Goal: Task Accomplishment & Management: Complete application form

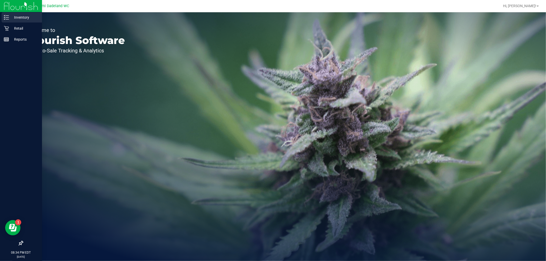
click at [21, 18] on p "Inventory" at bounding box center [24, 17] width 31 height 6
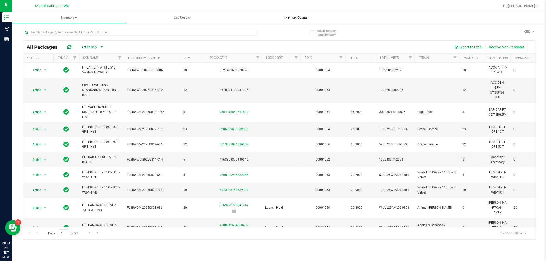
click at [292, 17] on span "Inventory Counts" at bounding box center [296, 17] width 38 height 5
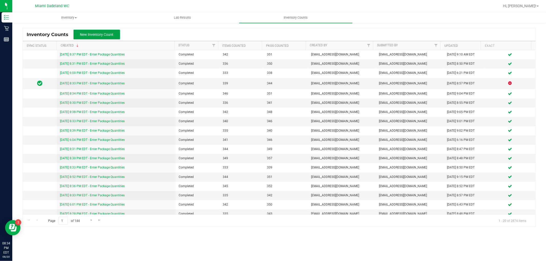
click at [89, 33] on span "New Inventory Count" at bounding box center [97, 35] width 34 height 4
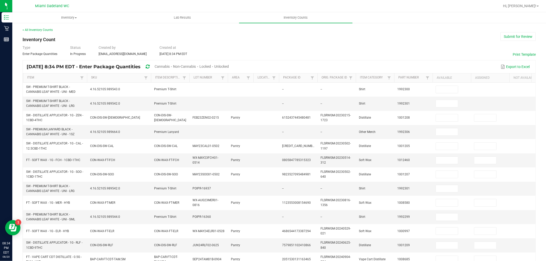
click at [229, 64] on span "Unlocked" at bounding box center [221, 66] width 15 height 4
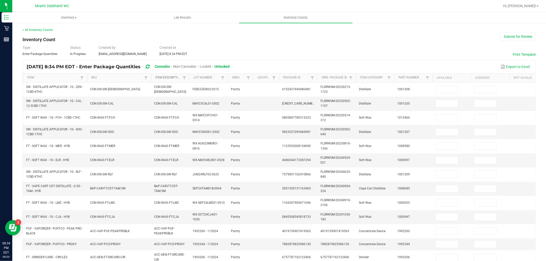
click at [166, 77] on link "Item Description" at bounding box center [168, 78] width 26 height 4
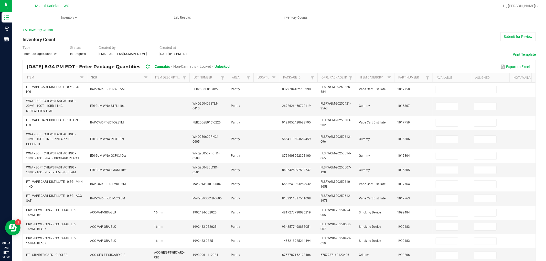
click at [115, 78] on link "SKU" at bounding box center [116, 78] width 51 height 4
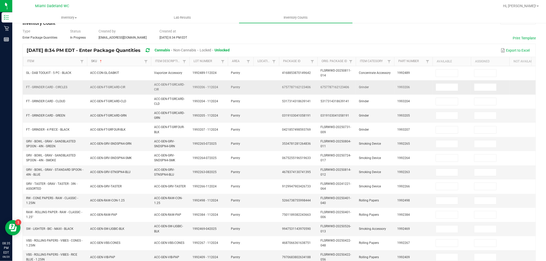
scroll to position [14, 0]
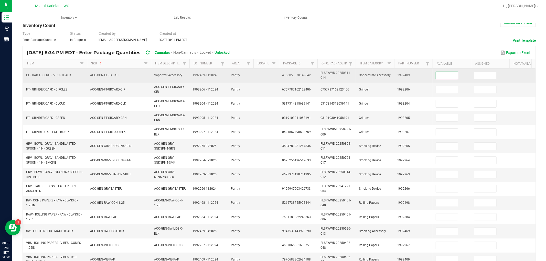
click at [442, 73] on input at bounding box center [447, 75] width 22 height 7
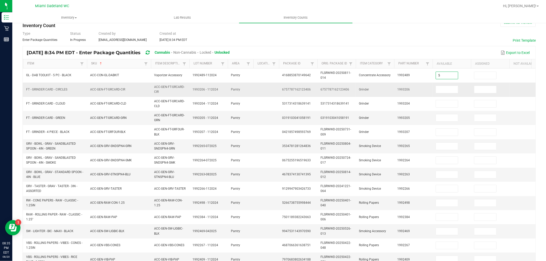
type input "5"
type input "3"
type input "1"
type input "3"
type input "5"
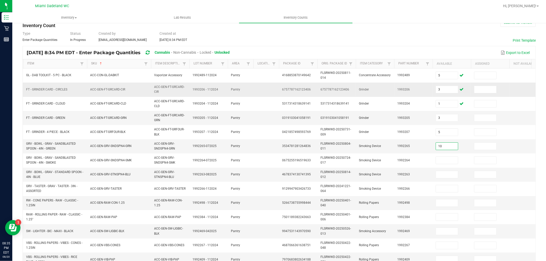
type input "10"
type input "6"
type input "12"
type input "24"
type input "32"
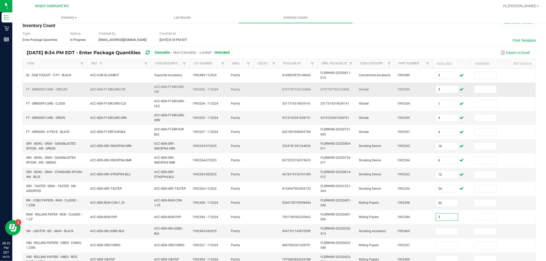
type input "3"
type input "43"
type input "1"
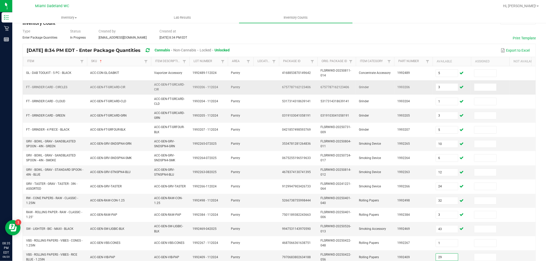
type input "29"
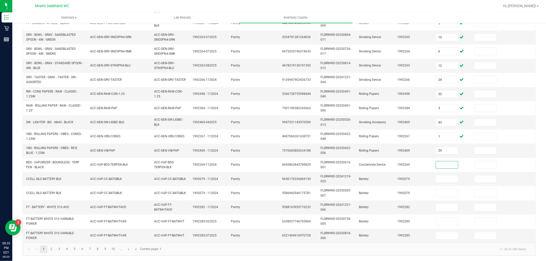
type input "2"
type input "1"
type input "10"
type input "1"
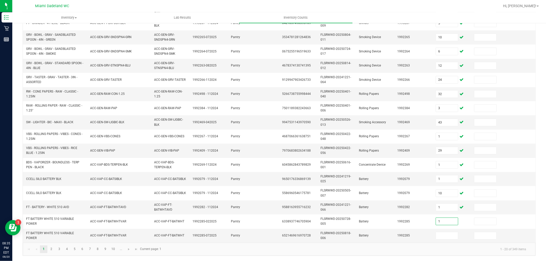
type input "1"
type input "19"
click at [52, 249] on link "2" at bounding box center [51, 250] width 7 height 8
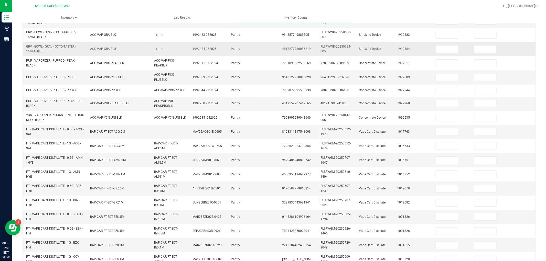
scroll to position [0, 0]
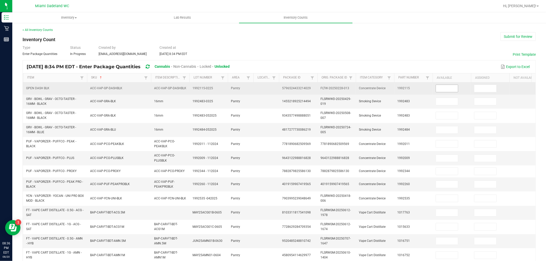
click at [447, 90] on input at bounding box center [447, 88] width 22 height 7
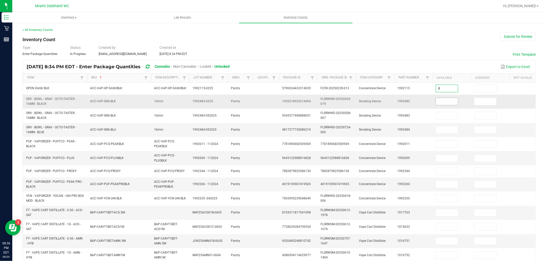
type input "8"
type input "1"
type input "11"
type input "5"
type input "2"
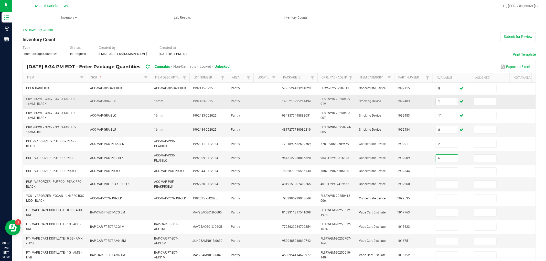
type input "6"
type input "3"
type input "5"
type input "4"
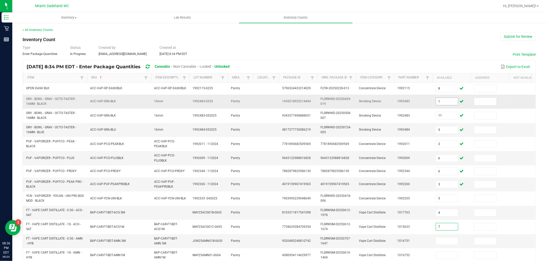
type input "7"
type input "4"
type input "7"
type input "6"
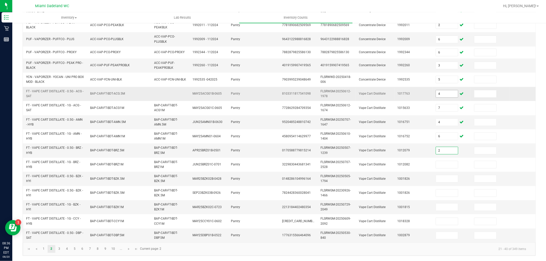
type input "2"
type input "3"
type input "12"
type input "8"
type input "11"
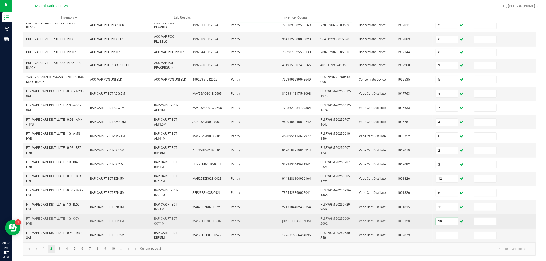
type input "1"
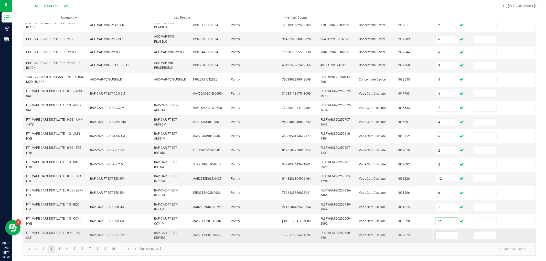
type input "11"
click at [448, 232] on input at bounding box center [447, 235] width 22 height 7
type input "10"
click at [129, 250] on span "Go to the next page" at bounding box center [129, 249] width 4 height 4
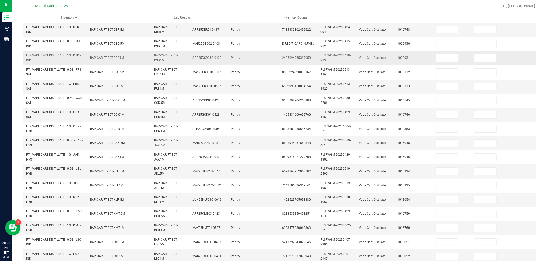
scroll to position [10, 0]
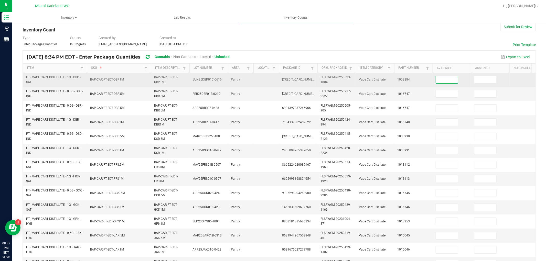
click at [440, 80] on input at bounding box center [447, 79] width 22 height 7
type input "8"
type input "2"
type input "11"
type input "2"
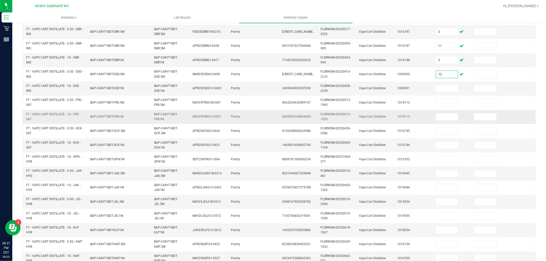
scroll to position [38, 0]
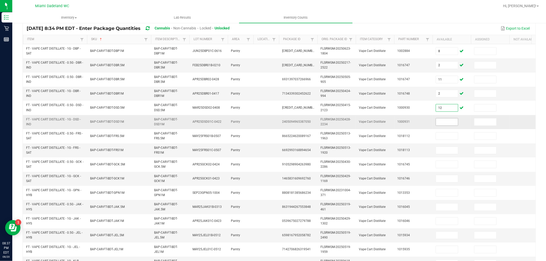
type input "12"
click at [450, 124] on input at bounding box center [447, 121] width 22 height 7
type input "6"
type input "10"
type input "4"
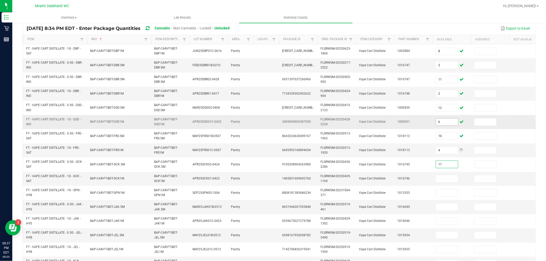
type input "11"
type input "3"
type input "11"
type input "1"
type input "5"
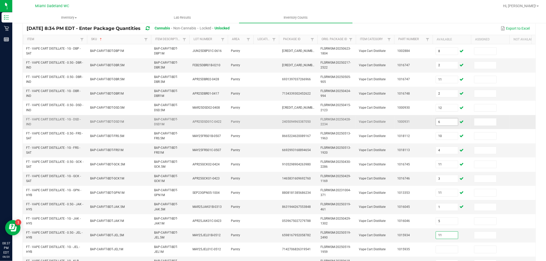
type input "11"
type input "10"
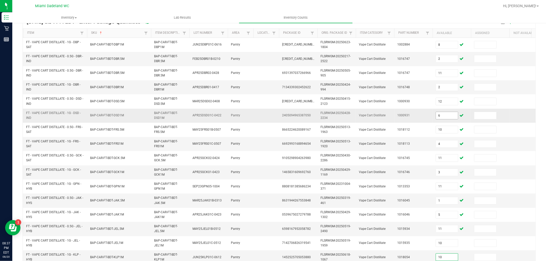
type input "10"
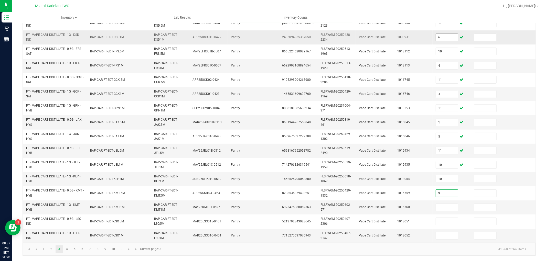
type input "9"
type input "6"
type input "4"
type input "5"
click at [129, 247] on span "Go to the next page" at bounding box center [129, 249] width 4 height 4
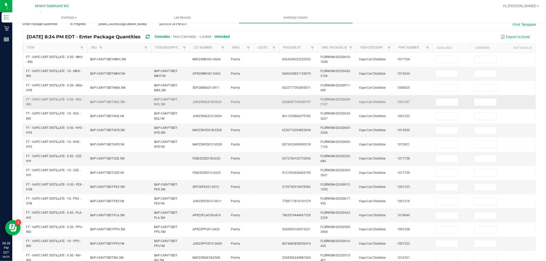
scroll to position [14, 0]
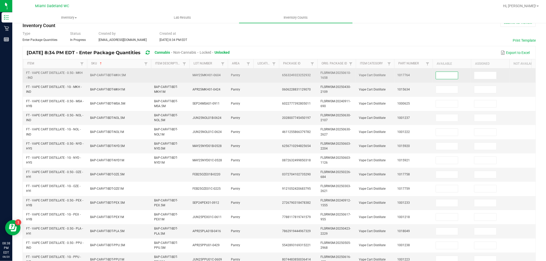
click at [438, 77] on input at bounding box center [447, 75] width 22 height 7
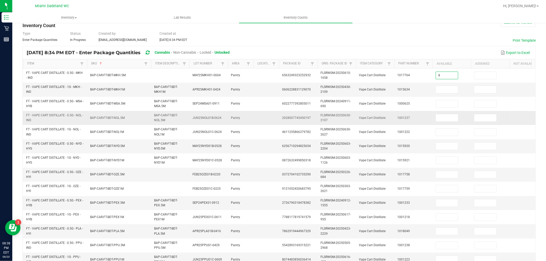
type input "9"
type input "10"
type input "11"
type input "9"
type input "11"
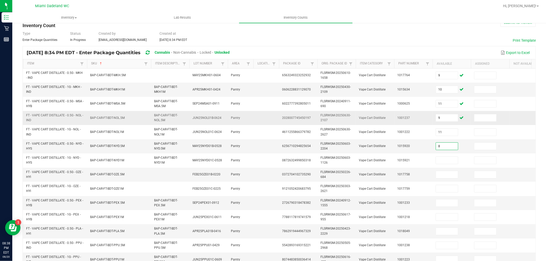
type input "8"
type input "6"
type input "10"
type input "1"
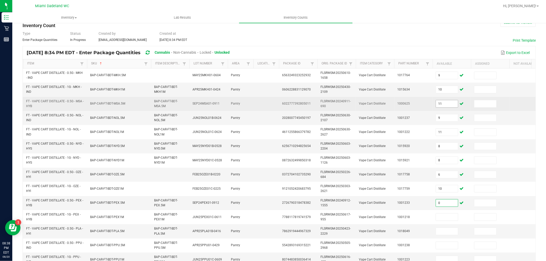
type input "0"
click at [445, 104] on input "11" at bounding box center [447, 103] width 22 height 7
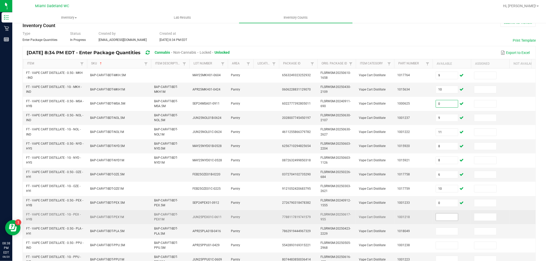
type input "0"
click at [450, 218] on input at bounding box center [447, 217] width 22 height 7
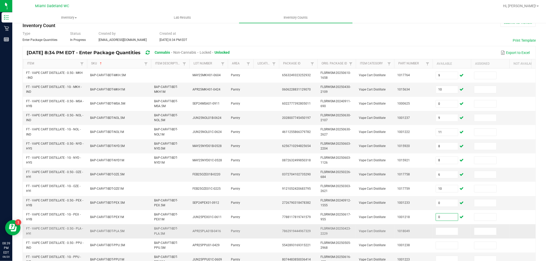
type input "0"
type input "1"
type input "10"
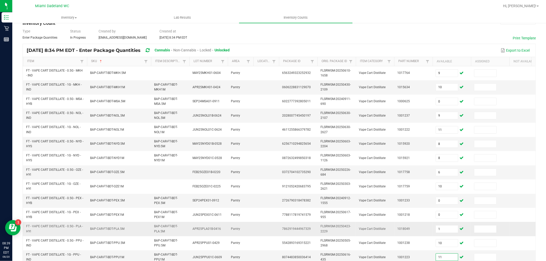
type input "11"
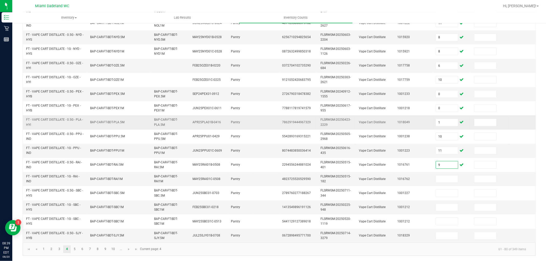
type input "9"
type input "5"
type input "11"
type input "12"
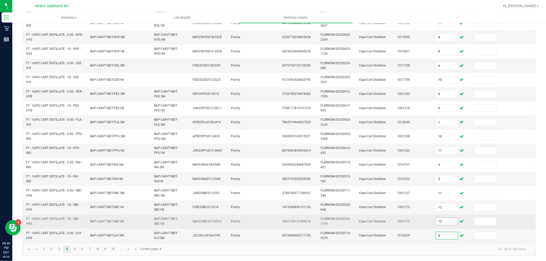
type input "8"
click at [443, 218] on input "12" at bounding box center [447, 221] width 22 height 7
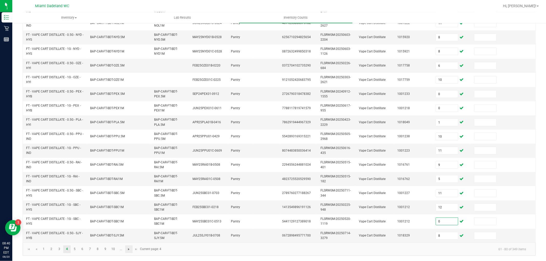
type input "0"
click at [130, 250] on span "Go to the next page" at bounding box center [129, 249] width 4 height 4
click at [66, 248] on link "4" at bounding box center [66, 250] width 7 height 8
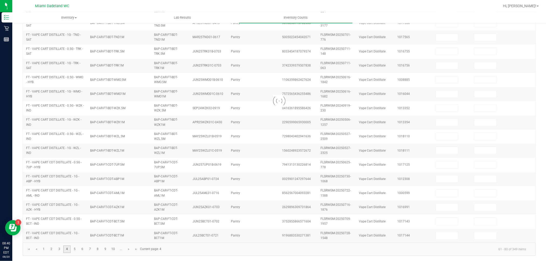
type input "9"
type input "10"
type input "0"
type input "9"
type input "11"
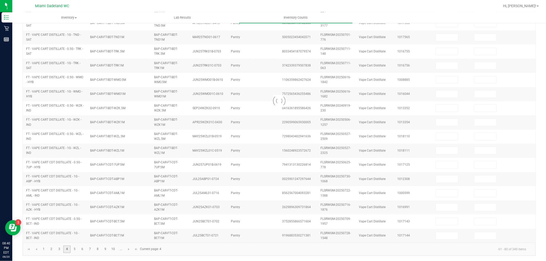
type input "8"
type input "6"
type input "10"
type input "0"
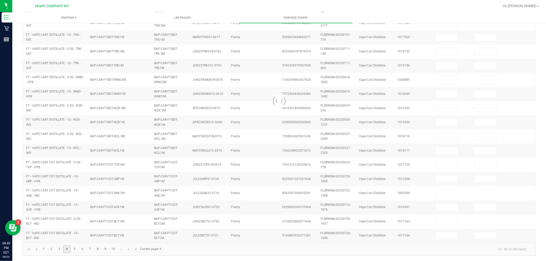
type input "0"
type input "1"
type input "10"
type input "11"
type input "9"
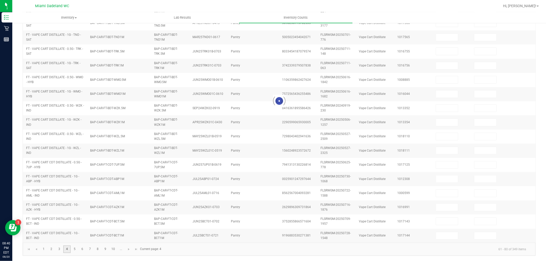
type input "5"
type input "11"
type input "0"
type input "8"
type input "12"
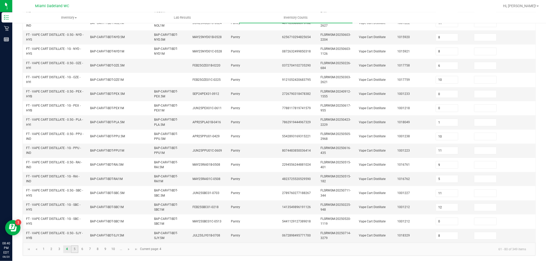
click at [75, 249] on link "5" at bounding box center [74, 250] width 7 height 8
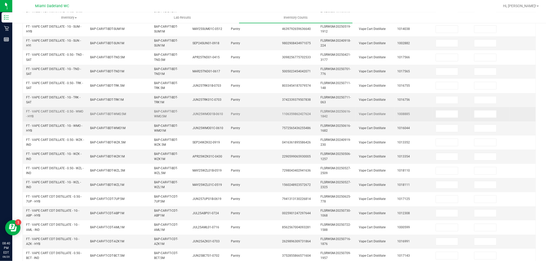
scroll to position [14, 0]
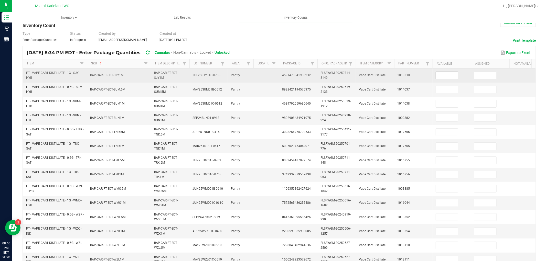
click at [453, 75] on input at bounding box center [447, 75] width 22 height 7
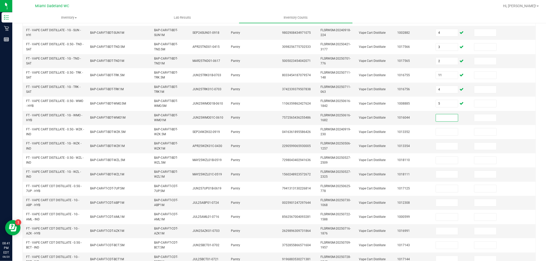
scroll to position [128, 0]
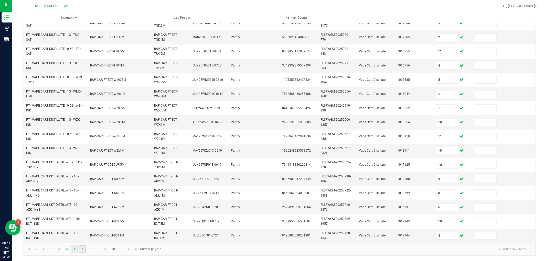
click at [83, 250] on link "6" at bounding box center [82, 250] width 7 height 8
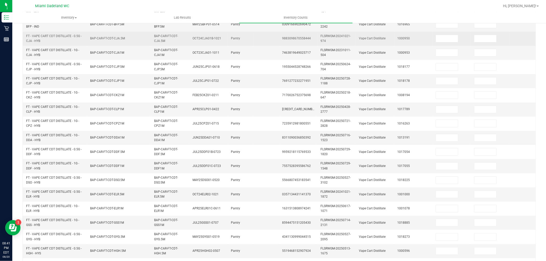
scroll to position [0, 0]
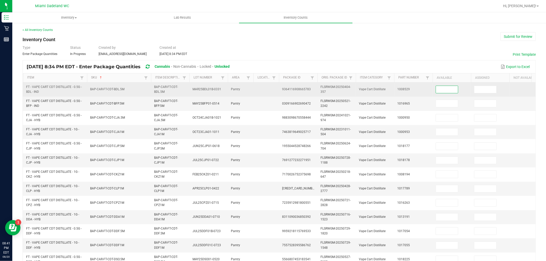
click at [445, 88] on input at bounding box center [447, 89] width 22 height 7
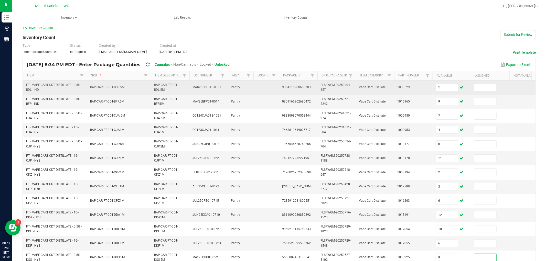
scroll to position [128, 0]
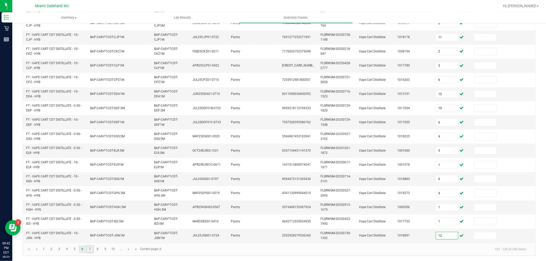
click at [90, 246] on link "7" at bounding box center [89, 250] width 7 height 8
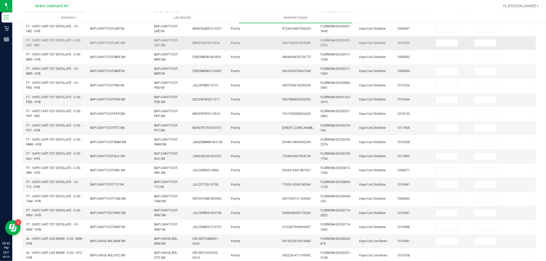
scroll to position [14, 0]
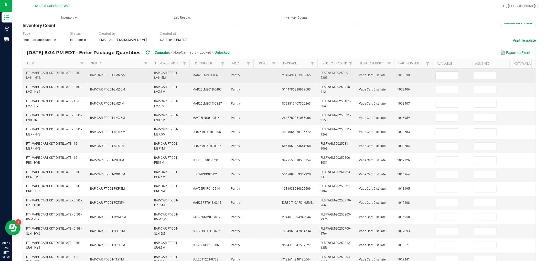
click at [452, 73] on input at bounding box center [447, 75] width 22 height 7
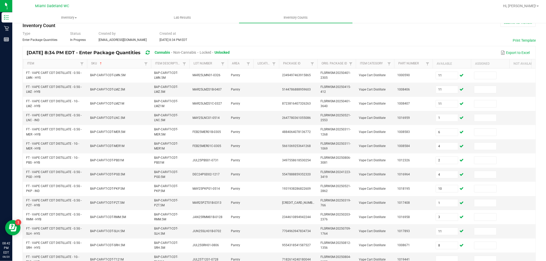
click at [534, 127] on div "< All Inventory Counts Inventory Count Submit for Review Type Enter Package Qua…" at bounding box center [279, 189] width 534 height 362
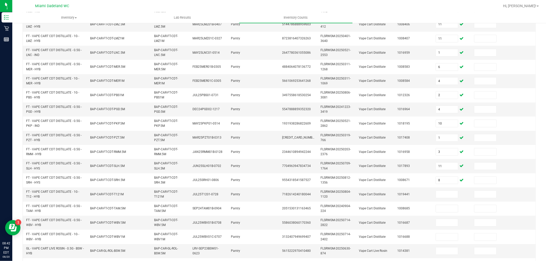
scroll to position [128, 0]
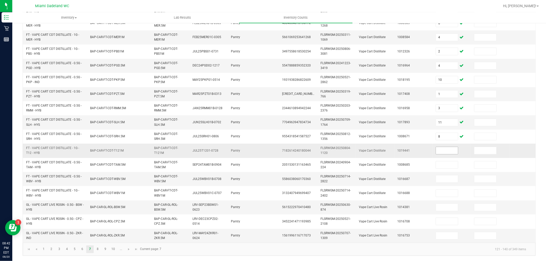
click at [438, 147] on input at bounding box center [447, 150] width 22 height 7
click at [99, 248] on link "8" at bounding box center [97, 250] width 7 height 8
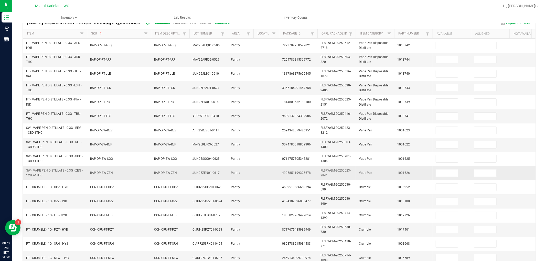
scroll to position [0, 0]
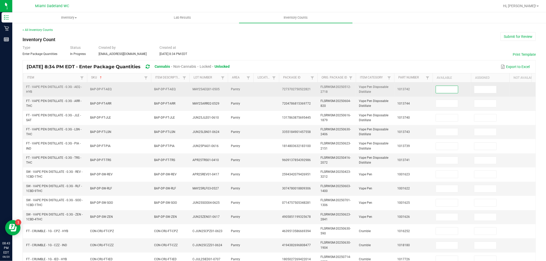
click at [441, 87] on input at bounding box center [447, 89] width 22 height 7
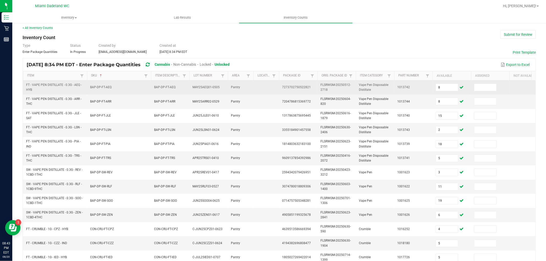
scroll to position [128, 0]
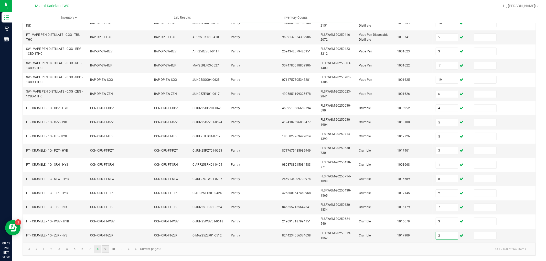
click at [105, 248] on link "9" at bounding box center [105, 250] width 7 height 8
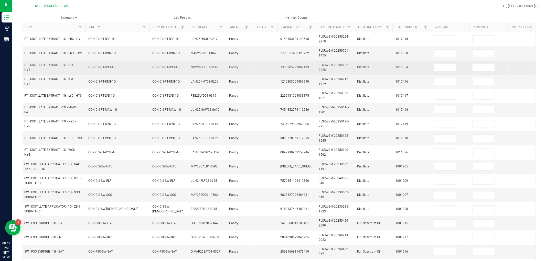
scroll to position [0, 21]
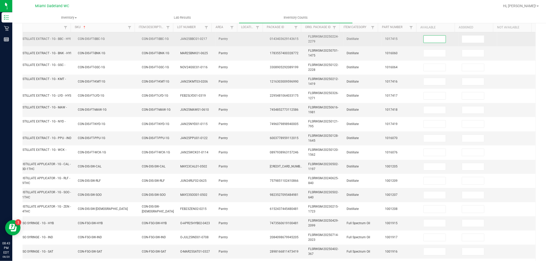
click at [424, 38] on input at bounding box center [435, 39] width 22 height 7
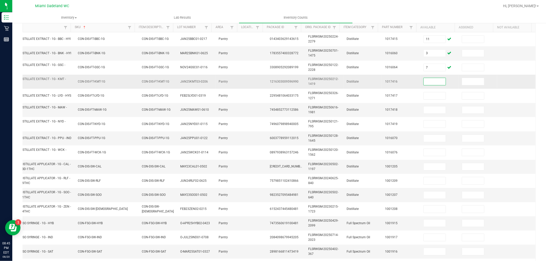
click at [424, 83] on input at bounding box center [435, 81] width 22 height 7
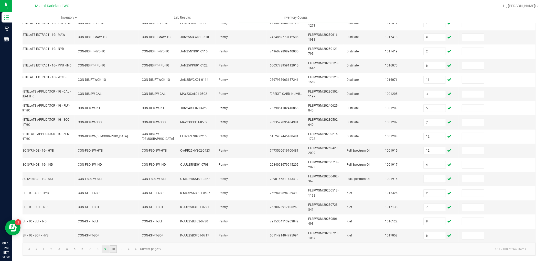
click at [114, 251] on link "10" at bounding box center [113, 250] width 7 height 8
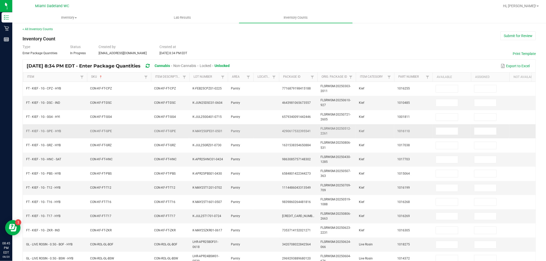
scroll to position [0, 0]
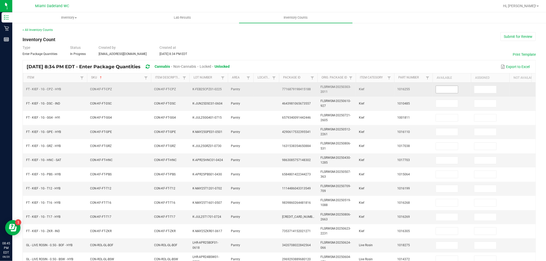
click at [447, 90] on input at bounding box center [447, 89] width 22 height 7
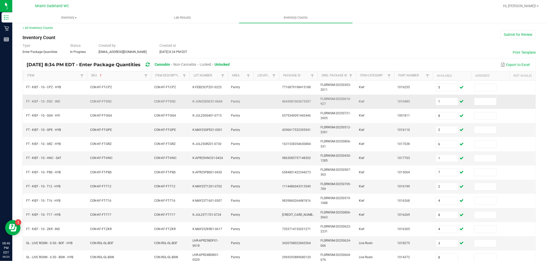
scroll to position [128, 0]
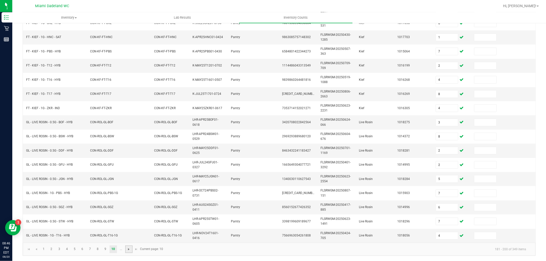
click at [129, 248] on span "Go to the next page" at bounding box center [129, 249] width 4 height 4
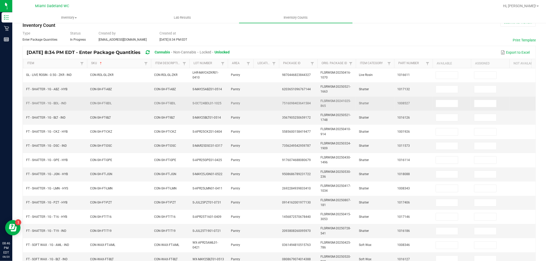
scroll to position [14, 0]
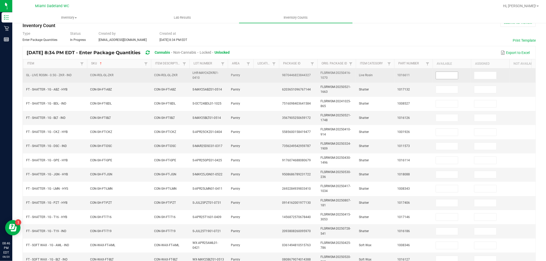
click at [451, 78] on input at bounding box center [447, 75] width 22 height 7
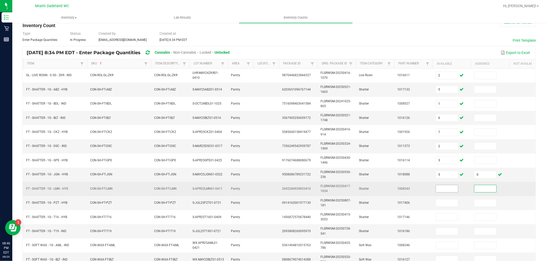
click at [449, 189] on input at bounding box center [447, 188] width 22 height 7
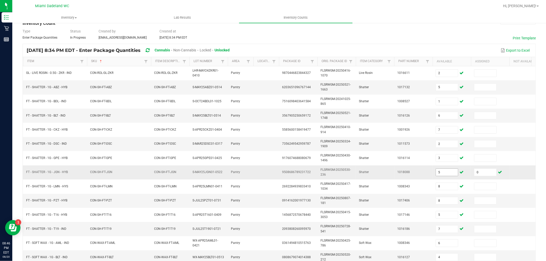
scroll to position [128, 0]
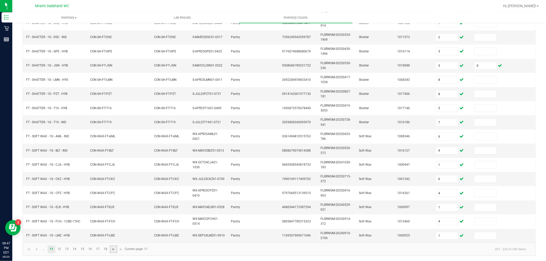
click at [112, 248] on span "Go to the next page" at bounding box center [113, 249] width 4 height 4
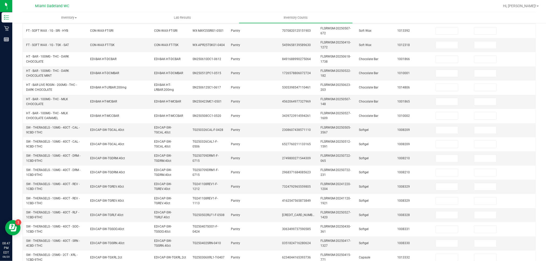
scroll to position [14, 0]
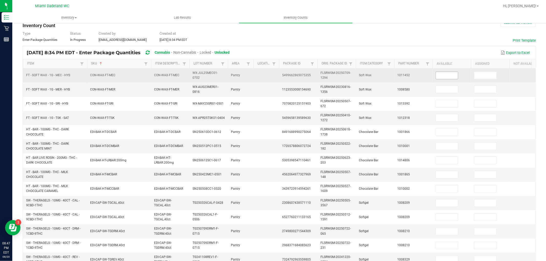
click at [445, 73] on input at bounding box center [447, 75] width 22 height 7
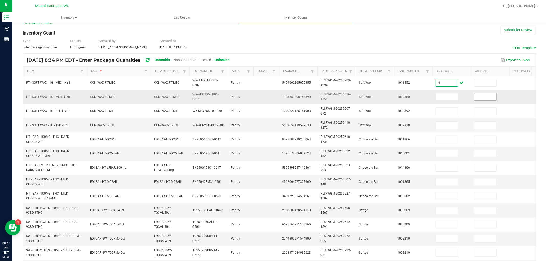
scroll to position [0, 0]
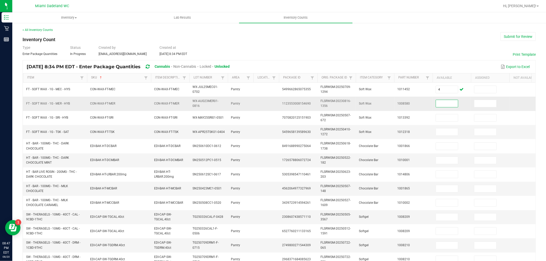
click at [447, 105] on input at bounding box center [447, 103] width 22 height 7
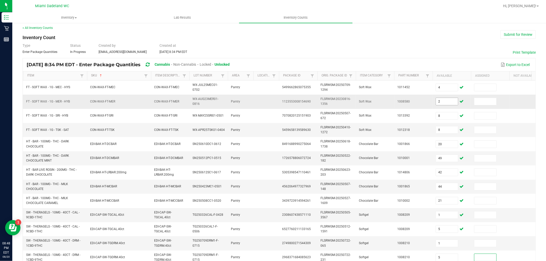
scroll to position [128, 0]
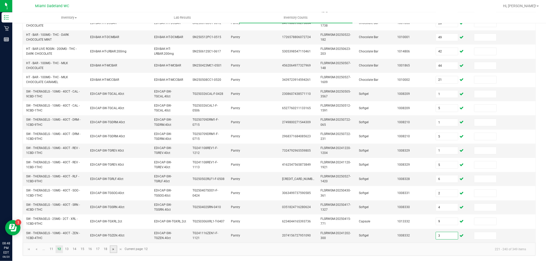
click at [112, 250] on span "Go to the next page" at bounding box center [113, 249] width 4 height 4
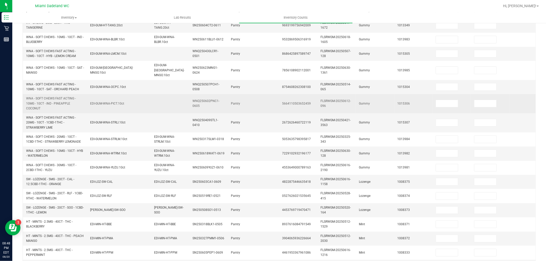
scroll to position [0, 0]
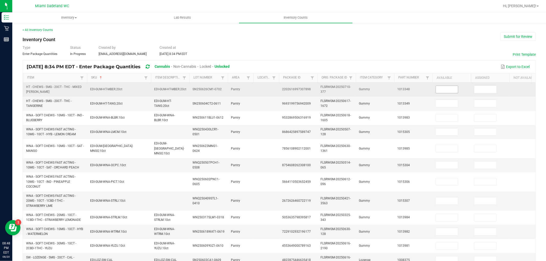
click at [445, 91] on input at bounding box center [447, 89] width 22 height 7
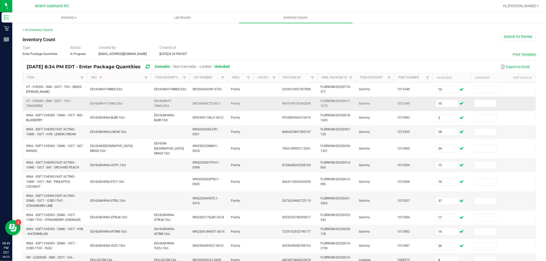
scroll to position [133, 0]
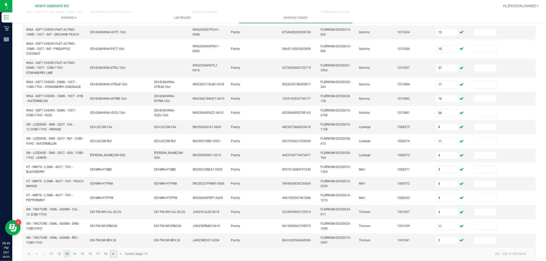
click at [114, 254] on span "Go to the next page" at bounding box center [113, 254] width 4 height 4
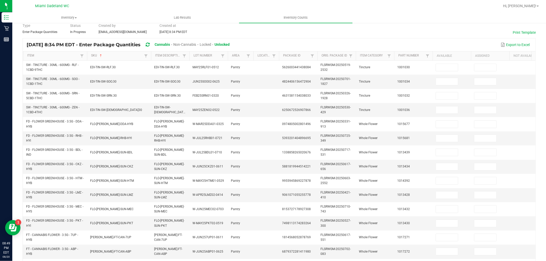
scroll to position [14, 0]
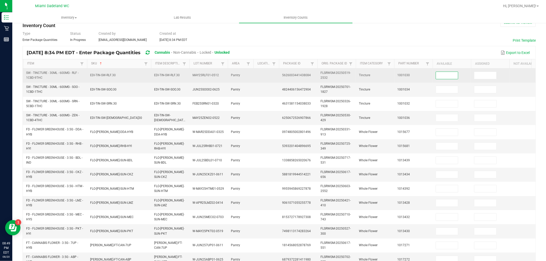
click at [449, 73] on input at bounding box center [447, 75] width 22 height 7
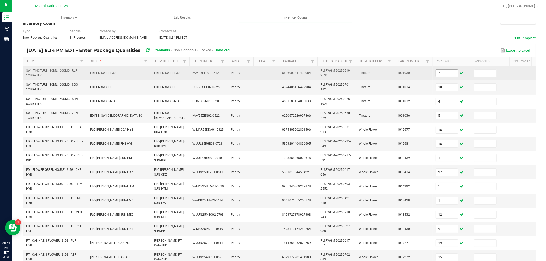
scroll to position [128, 0]
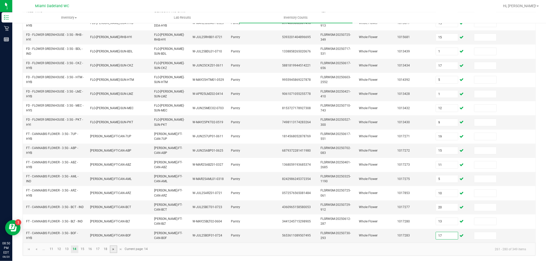
click at [113, 250] on span "Go to the next page" at bounding box center [113, 249] width 4 height 4
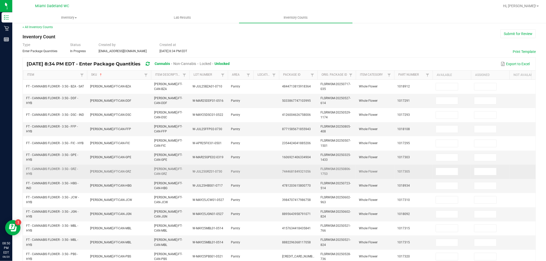
scroll to position [0, 0]
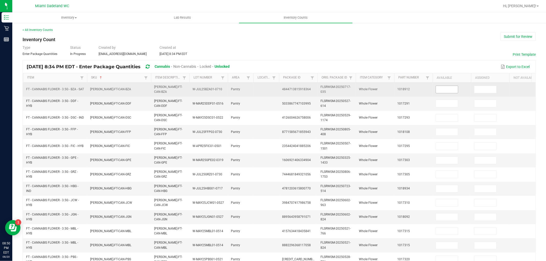
click at [445, 89] on input at bounding box center [447, 89] width 22 height 7
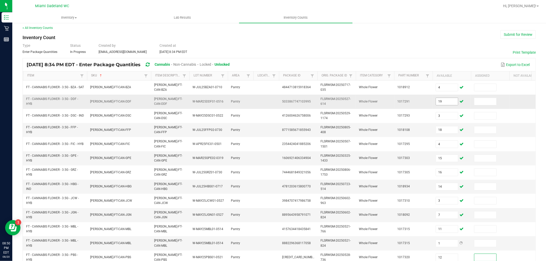
scroll to position [128, 0]
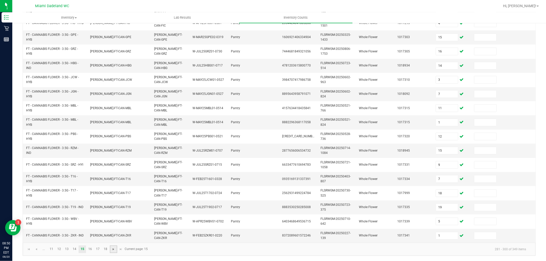
click at [112, 248] on span "Go to the next page" at bounding box center [113, 249] width 4 height 4
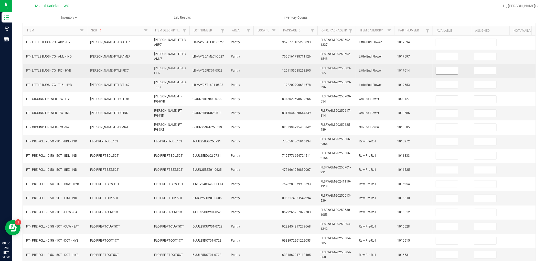
scroll to position [0, 0]
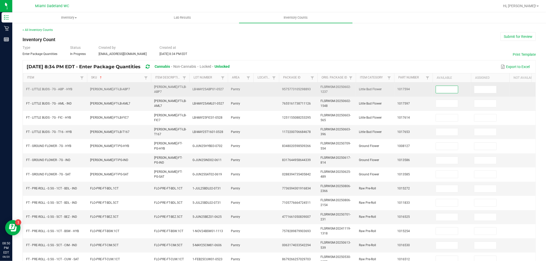
click at [451, 88] on input at bounding box center [447, 89] width 22 height 7
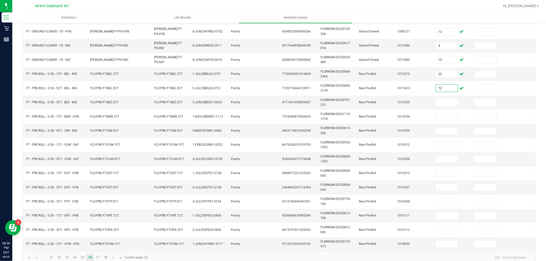
scroll to position [128, 0]
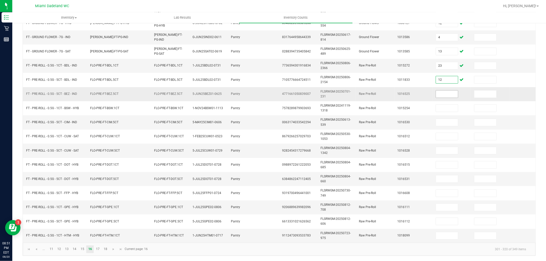
click at [455, 92] on input at bounding box center [447, 94] width 22 height 7
click at [110, 249] on link at bounding box center [113, 250] width 7 height 8
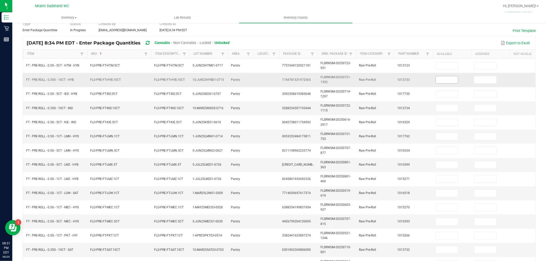
scroll to position [14, 0]
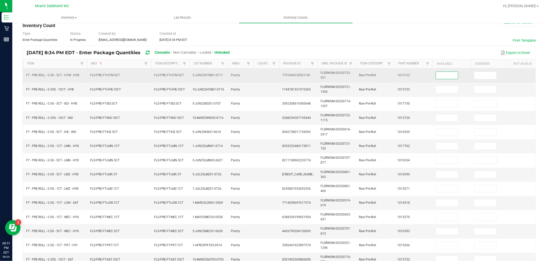
click at [446, 75] on input at bounding box center [447, 75] width 22 height 7
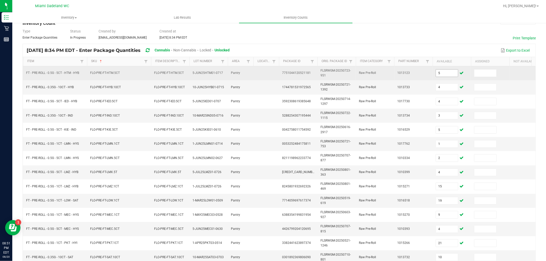
scroll to position [128, 0]
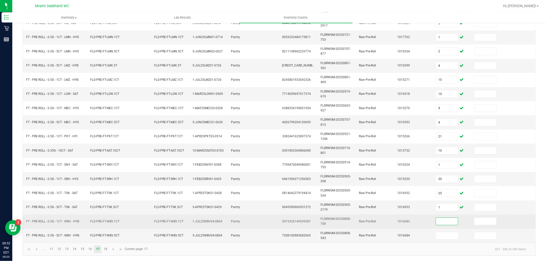
click at [444, 219] on input at bounding box center [447, 221] width 22 height 7
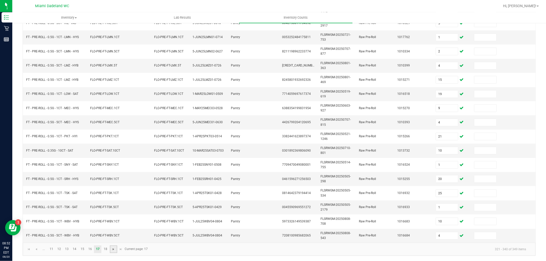
click at [115, 247] on span "Go to the next page" at bounding box center [113, 249] width 4 height 4
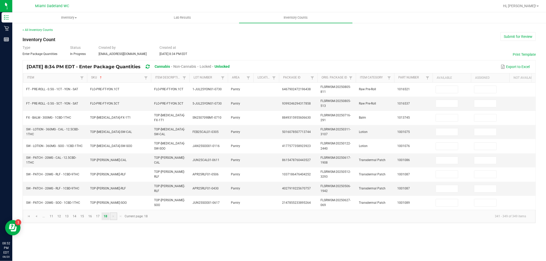
scroll to position [0, 0]
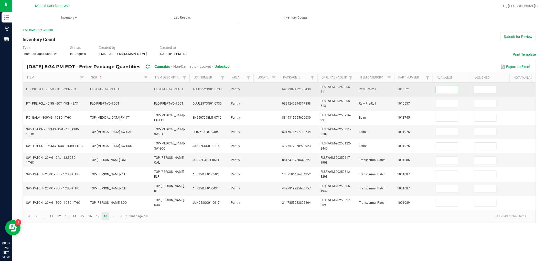
click at [456, 91] on input at bounding box center [447, 89] width 22 height 7
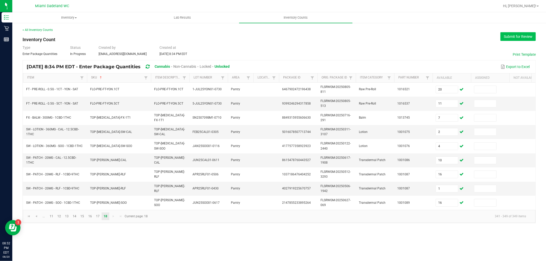
click at [521, 34] on button "Submit for Review" at bounding box center [517, 36] width 35 height 9
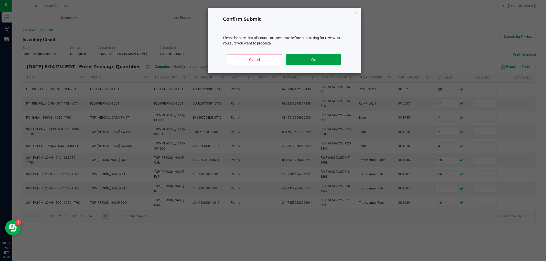
click at [323, 59] on button "Yes" at bounding box center [313, 59] width 55 height 11
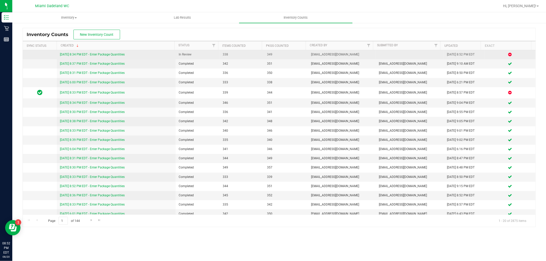
click at [110, 56] on link "[DATE] 8:34 PM EDT - Enter Package Quantities" at bounding box center [92, 55] width 65 height 4
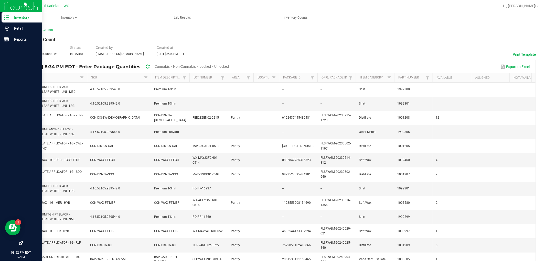
click at [8, 17] on line at bounding box center [7, 17] width 3 height 0
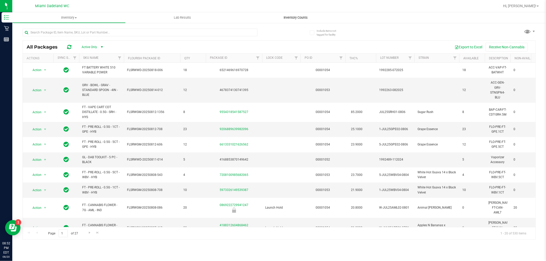
click at [292, 18] on span "Inventory Counts" at bounding box center [296, 17] width 38 height 5
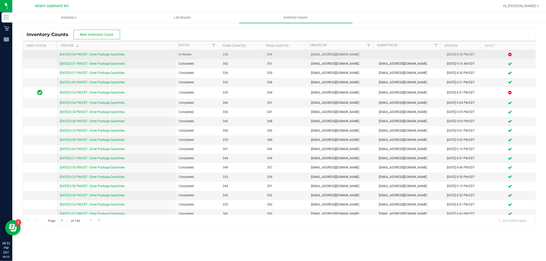
click at [89, 54] on link "[DATE] 8:34 PM EDT - Enter Package Quantities" at bounding box center [92, 55] width 65 height 4
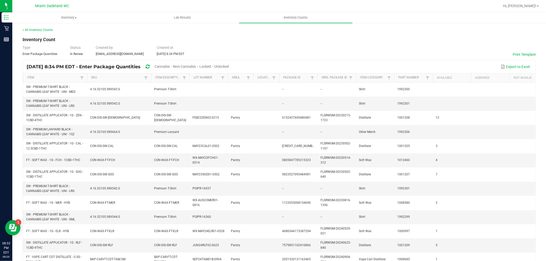
click at [229, 66] on span "Unlocked" at bounding box center [221, 66] width 15 height 4
